Goal: Manage account settings

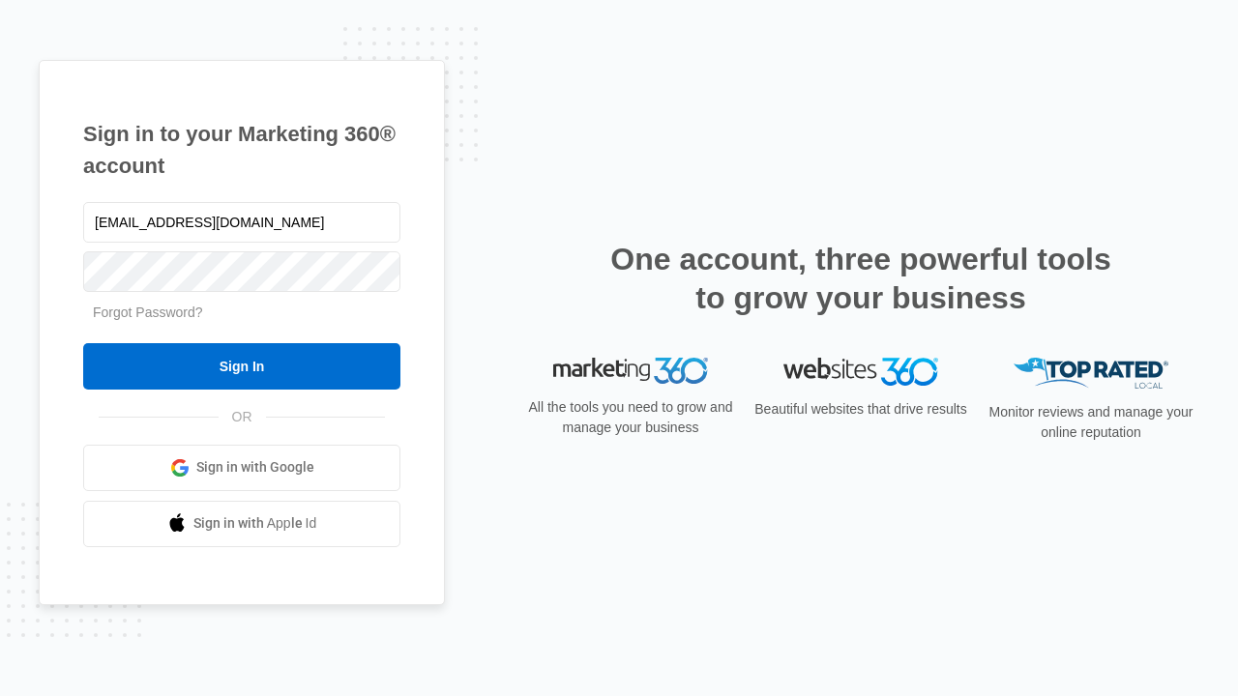
type input "[EMAIL_ADDRESS][DOMAIN_NAME]"
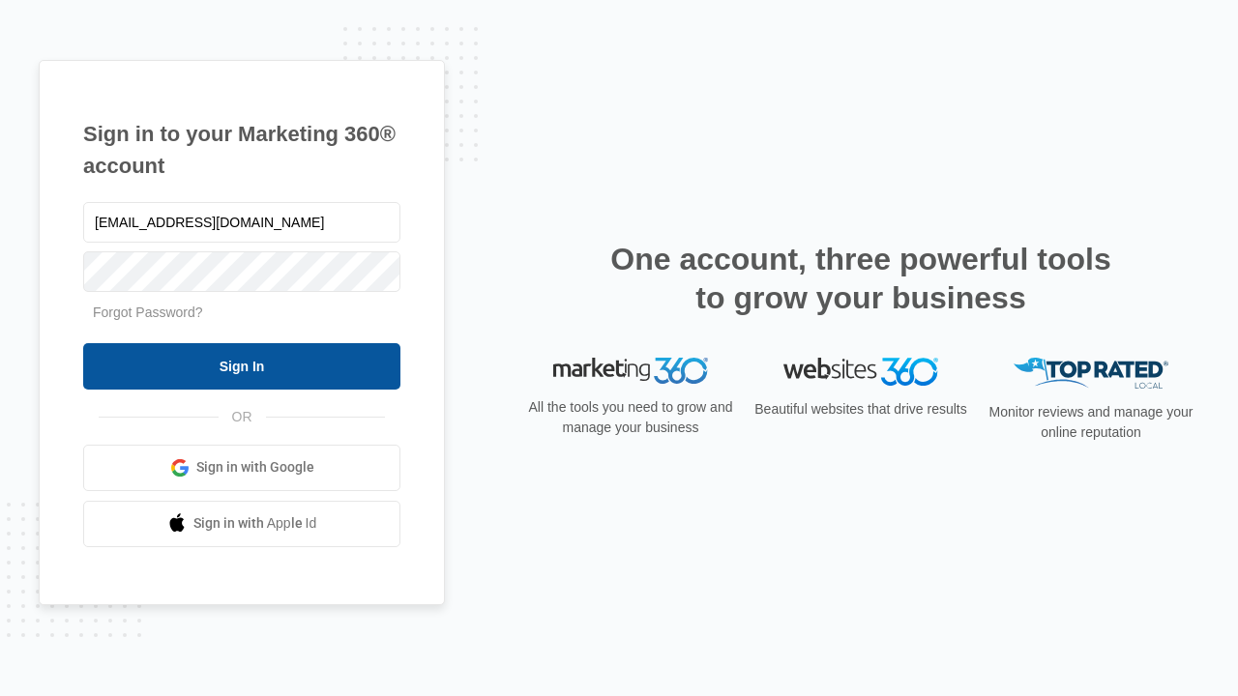
click at [242, 366] on input "Sign In" at bounding box center [241, 366] width 317 height 46
